Goal: Information Seeking & Learning: Learn about a topic

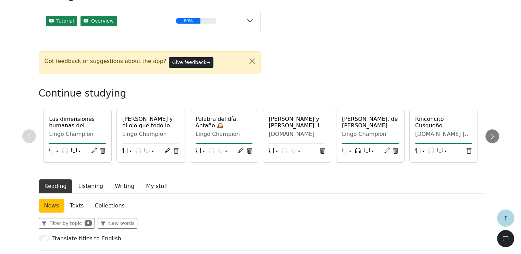
scroll to position [137, 0]
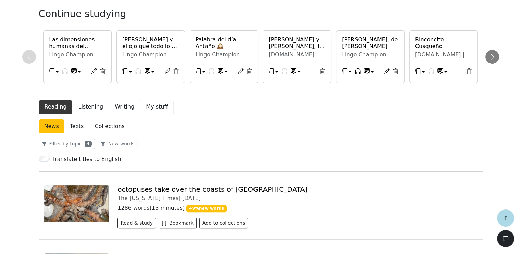
click at [148, 106] on button "My stuff" at bounding box center [157, 107] width 34 height 14
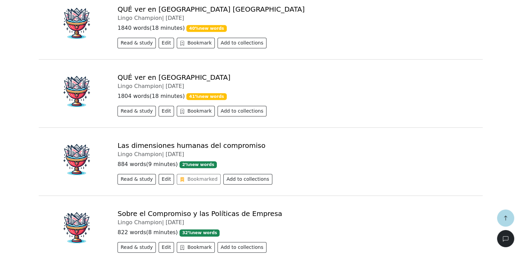
scroll to position [479, 0]
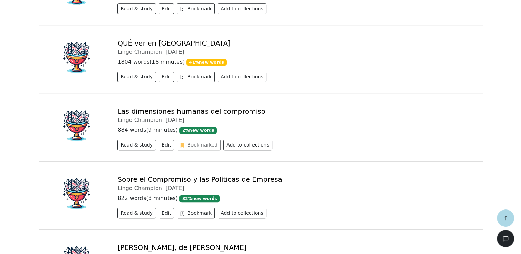
click at [172, 111] on link "Las dimensiones humanas del compromiso" at bounding box center [191, 111] width 148 height 8
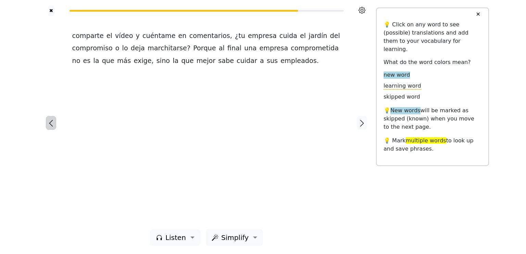
click at [51, 122] on icon "button" at bounding box center [51, 123] width 8 height 8
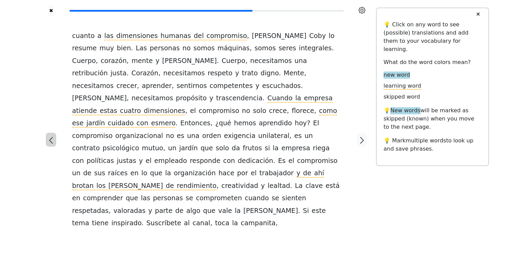
click at [51, 136] on icon "button" at bounding box center [51, 140] width 8 height 8
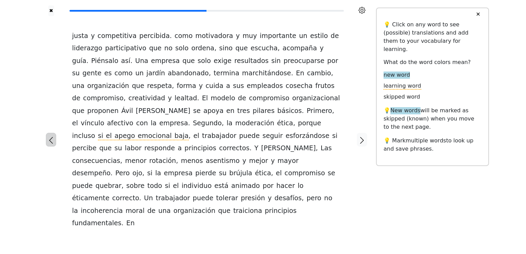
click at [51, 136] on icon "button" at bounding box center [51, 140] width 8 height 8
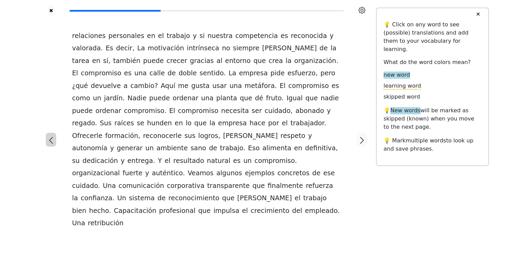
click at [51, 136] on icon "button" at bounding box center [51, 140] width 8 height 8
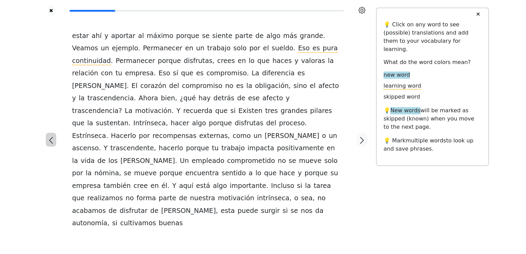
click at [51, 136] on icon "button" at bounding box center [51, 140] width 8 height 8
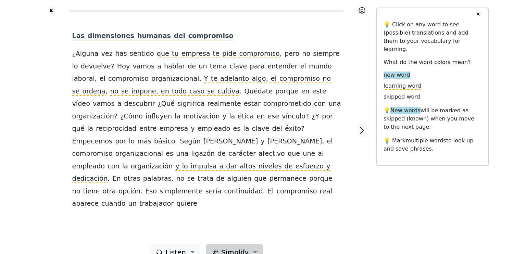
click at [242, 247] on span "Simplify" at bounding box center [234, 252] width 27 height 10
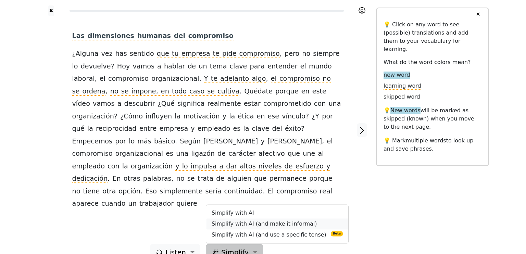
click at [239, 218] on link "Simplify with AI (and make it informal)" at bounding box center [277, 223] width 142 height 11
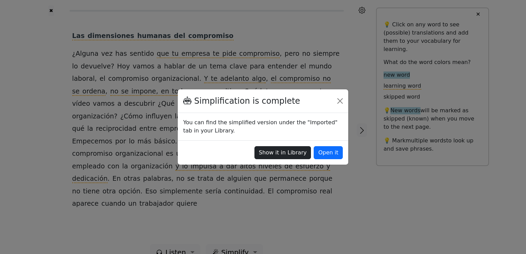
click at [293, 154] on button "Show it in Library" at bounding box center [282, 152] width 57 height 13
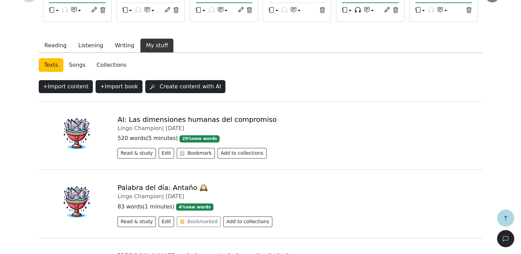
scroll to position [205, 0]
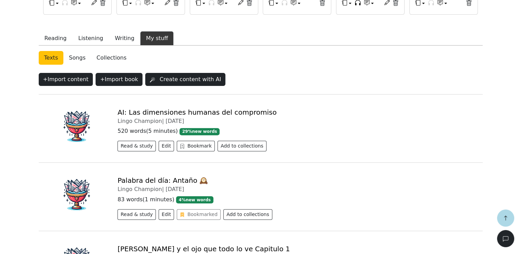
click at [190, 113] on link "AI: Las dimensiones humanas del compromiso" at bounding box center [196, 112] width 159 height 8
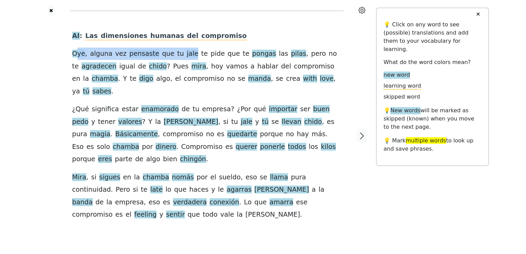
drag, startPoint x: 76, startPoint y: 56, endPoint x: 181, endPoint y: 60, distance: 104.5
click at [181, 60] on div "AI : Las dimensiones humanas del compromiso Oye , alguna vez pensaste que tu ja…" at bounding box center [206, 125] width 269 height 191
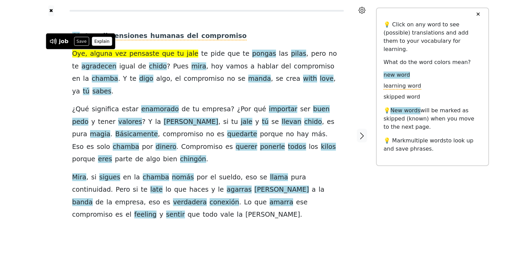
click at [99, 42] on button "Explain" at bounding box center [102, 41] width 20 height 9
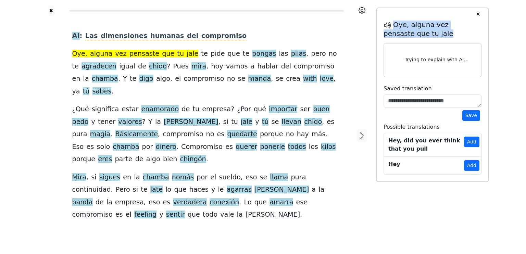
drag, startPoint x: 393, startPoint y: 24, endPoint x: 423, endPoint y: 33, distance: 30.2
click at [423, 33] on h5 "Oye, alguna vez pensaste que tu jale" at bounding box center [433, 29] width 98 height 17
click at [52, 9] on button "✖" at bounding box center [51, 10] width 6 height 11
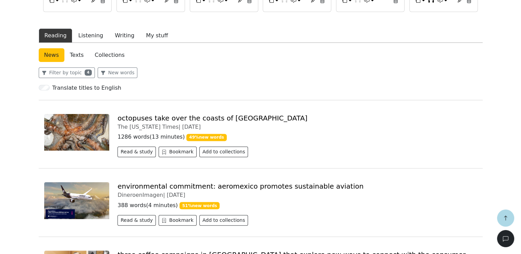
scroll to position [171, 0]
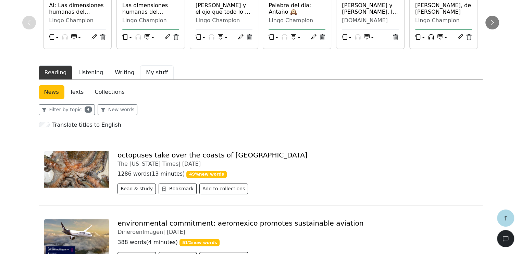
click at [148, 72] on button "My stuff" at bounding box center [157, 72] width 34 height 14
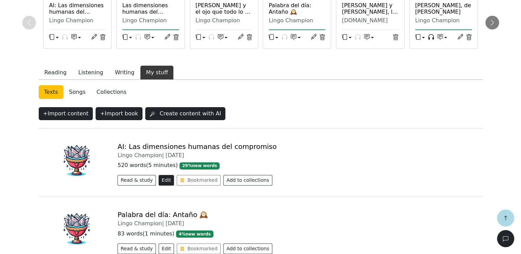
click at [161, 179] on button "Edit" at bounding box center [166, 180] width 15 height 11
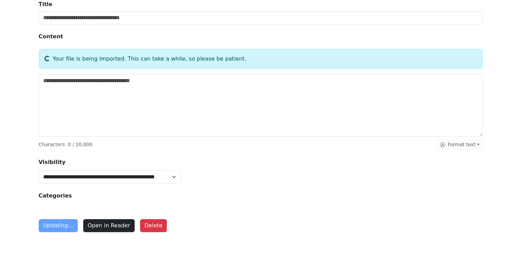
scroll to position [108, 0]
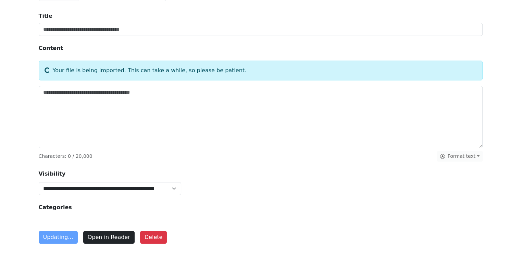
type input "**********"
type textarea "**********"
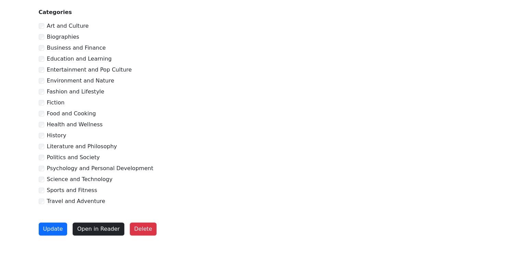
scroll to position [274, 0]
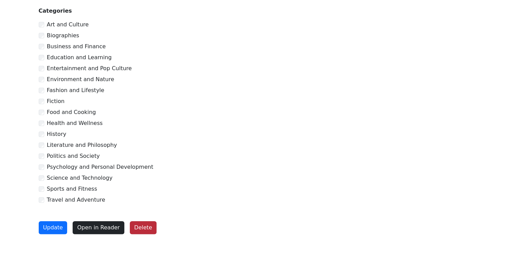
click at [139, 229] on button "Delete" at bounding box center [143, 227] width 27 height 13
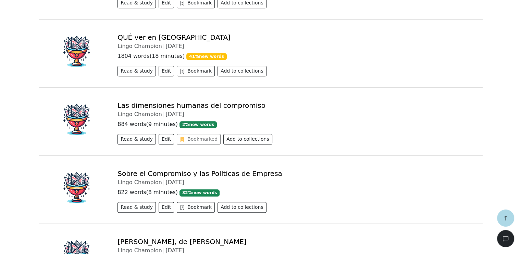
scroll to position [486, 0]
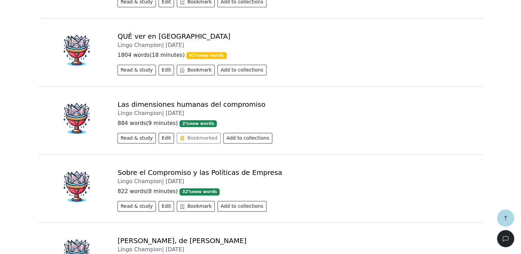
click at [163, 104] on link "Las dimensiones humanas del compromiso" at bounding box center [191, 104] width 148 height 8
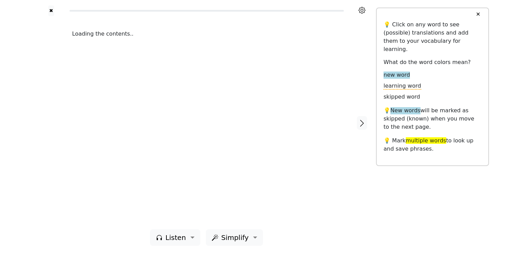
click at [245, 238] on span "Simplify" at bounding box center [234, 238] width 27 height 10
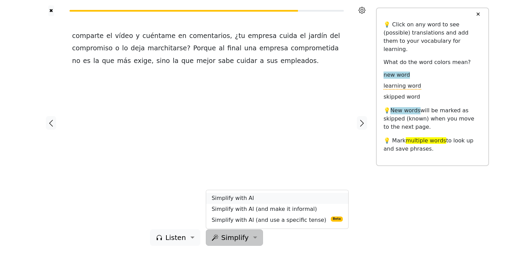
click at [235, 200] on link "Simplify with AI" at bounding box center [277, 198] width 142 height 11
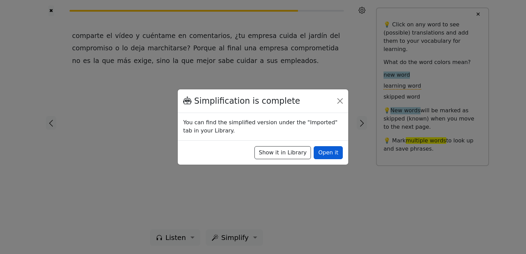
click at [329, 152] on button "Open it" at bounding box center [328, 152] width 29 height 13
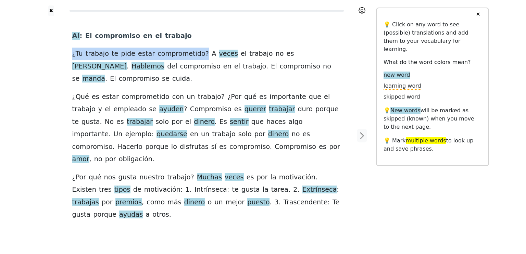
drag, startPoint x: 73, startPoint y: 56, endPoint x: 194, endPoint y: 52, distance: 121.3
click at [194, 52] on div "AI : El compromiso en el trabajo ¿ Tu trabajo te pide estar comprometido ? A ve…" at bounding box center [206, 125] width 269 height 191
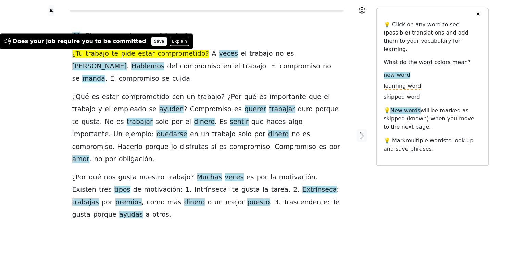
click at [151, 41] on button "Save" at bounding box center [158, 41] width 15 height 9
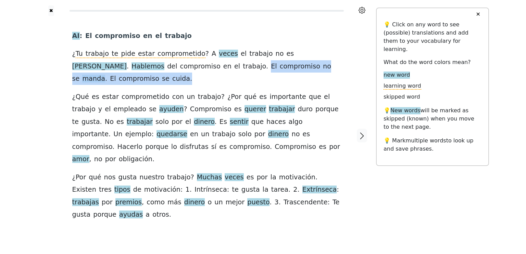
drag, startPoint x: 153, startPoint y: 68, endPoint x: 315, endPoint y: 70, distance: 162.0
click at [315, 70] on div "AI : El compromiso en el trabajo ¿ Tu trabajo te pide estar comprometido ? A ve…" at bounding box center [206, 125] width 269 height 191
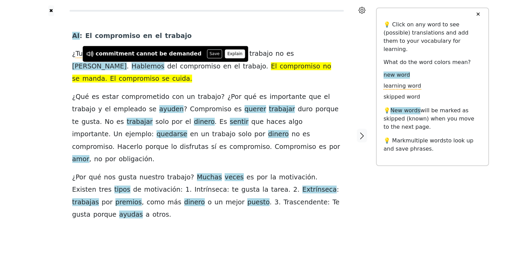
click at [225, 55] on button "Explain" at bounding box center [235, 53] width 20 height 9
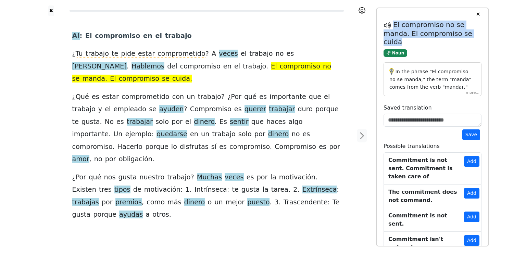
drag, startPoint x: 393, startPoint y: 25, endPoint x: 482, endPoint y: 31, distance: 88.9
click at [482, 31] on div "✕ 💡 Click on any word to see (possible) translations and add them to your vocab…" at bounding box center [432, 127] width 113 height 239
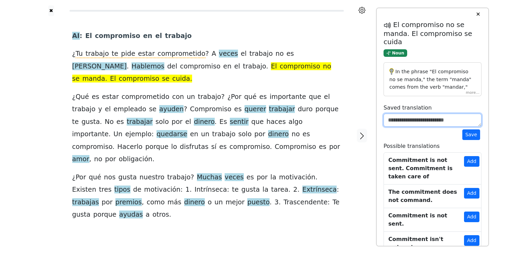
click at [404, 114] on textarea at bounding box center [433, 120] width 98 height 13
paste textarea "**********"
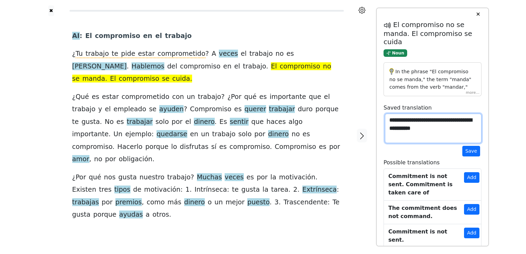
click at [421, 140] on textarea "**********" at bounding box center [433, 128] width 97 height 29
click at [408, 133] on textarea "**********" at bounding box center [433, 128] width 97 height 29
click at [398, 137] on textarea "**********" at bounding box center [433, 128] width 97 height 29
type textarea "**********"
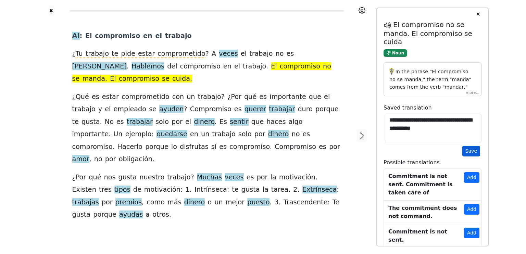
click at [472, 151] on button "Save" at bounding box center [471, 151] width 18 height 11
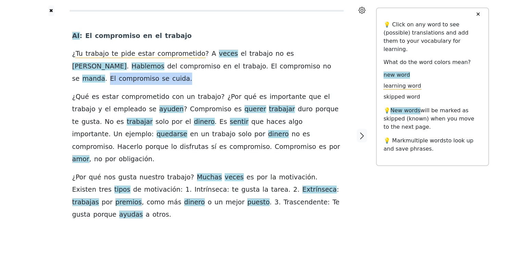
click at [314, 71] on div "AI : El compromiso en el trabajo ¿ Tu trabajo te pide estar comprometido ? A ve…" at bounding box center [206, 125] width 269 height 191
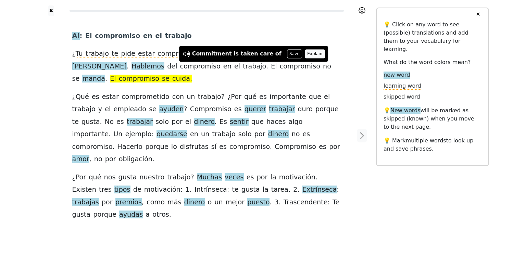
click at [305, 56] on button "Explain" at bounding box center [315, 53] width 20 height 9
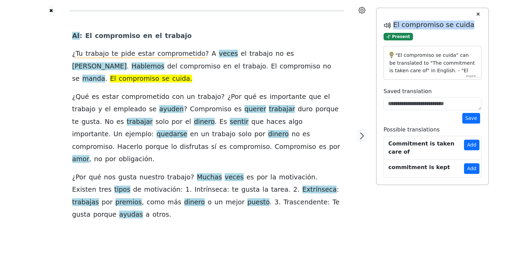
drag, startPoint x: 393, startPoint y: 23, endPoint x: 470, endPoint y: 23, distance: 77.0
click at [470, 23] on h5 "El compromiso se cuida" at bounding box center [433, 25] width 98 height 9
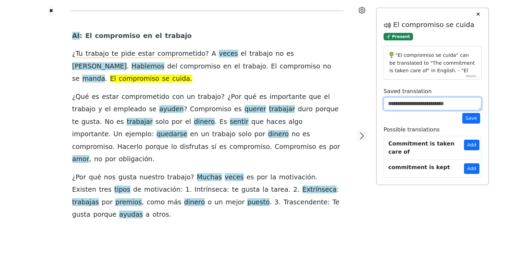
click at [415, 102] on textarea at bounding box center [433, 103] width 98 height 13
paste textarea "**********"
type textarea "**********"
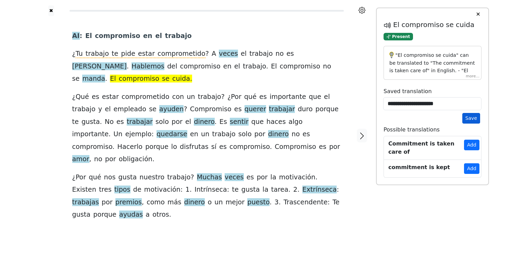
click at [470, 116] on button "Save" at bounding box center [471, 118] width 18 height 11
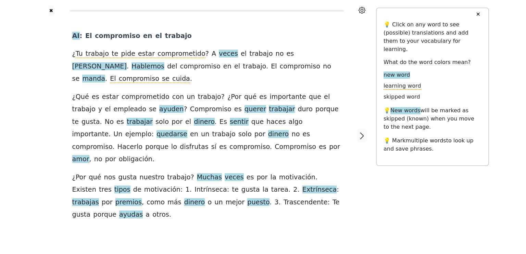
click at [190, 218] on link "Generate audio for the content" at bounding box center [198, 223] width 96 height 11
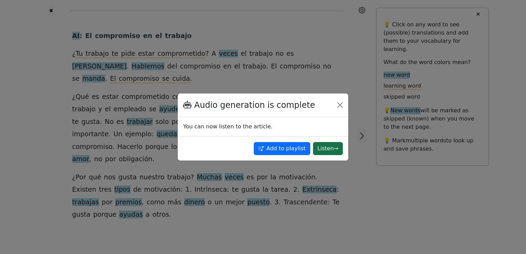
click at [327, 148] on button "Listen →" at bounding box center [328, 148] width 30 height 13
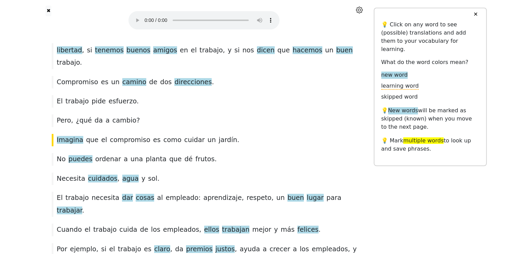
scroll to position [544, 0]
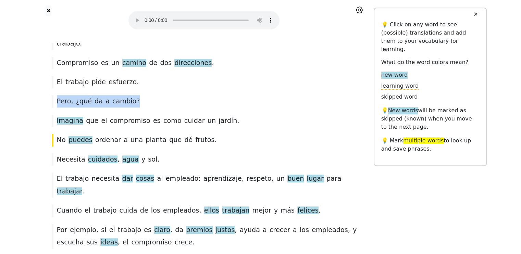
drag, startPoint x: 57, startPoint y: 89, endPoint x: 134, endPoint y: 90, distance: 77.1
click at [134, 95] on div "Pero , ¿ qué da a cambio ?" at bounding box center [204, 101] width 312 height 12
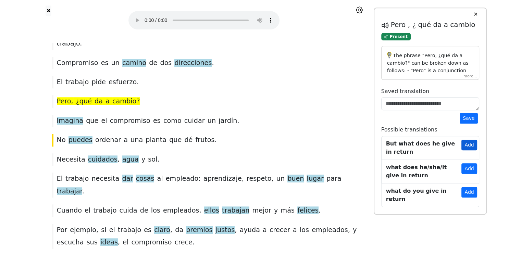
click at [468, 142] on button "Add" at bounding box center [468, 145] width 15 height 11
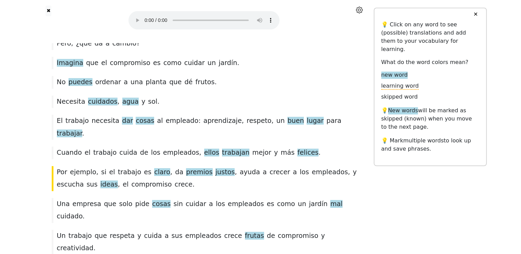
scroll to position [627, 0]
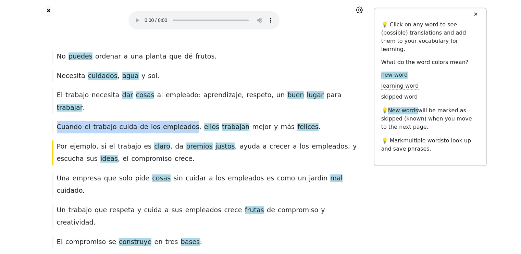
drag, startPoint x: 58, startPoint y: 101, endPoint x: 182, endPoint y: 102, distance: 124.6
click at [182, 121] on div "Cuando el trabajo cuida de los empleados , ellos trabajan mejor y más felices ." at bounding box center [204, 127] width 312 height 12
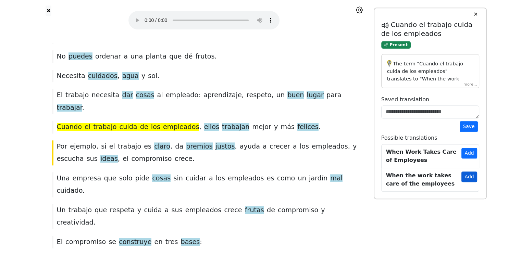
click at [470, 175] on button "Add" at bounding box center [468, 177] width 15 height 11
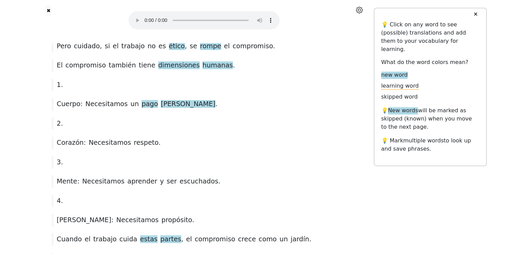
scroll to position [914, 0]
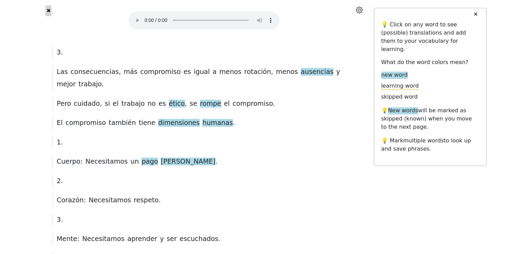
click at [47, 12] on button "✖" at bounding box center [49, 10] width 6 height 11
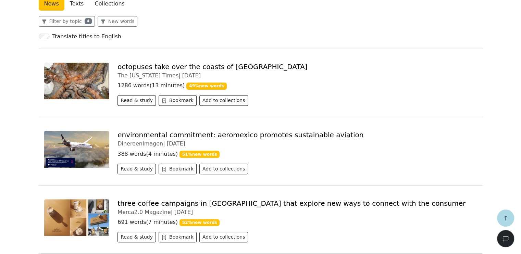
scroll to position [157, 0]
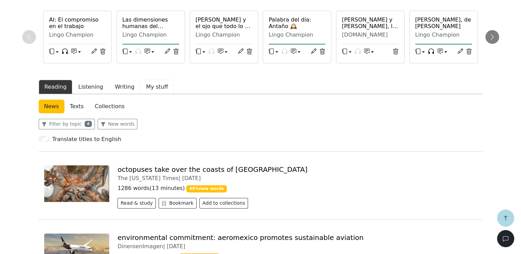
click at [153, 88] on button "My stuff" at bounding box center [157, 87] width 34 height 14
